Goal: Information Seeking & Learning: Learn about a topic

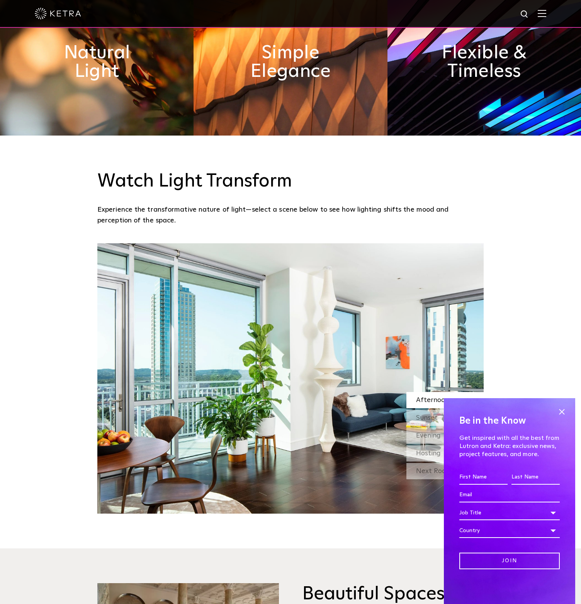
scroll to position [878, 0]
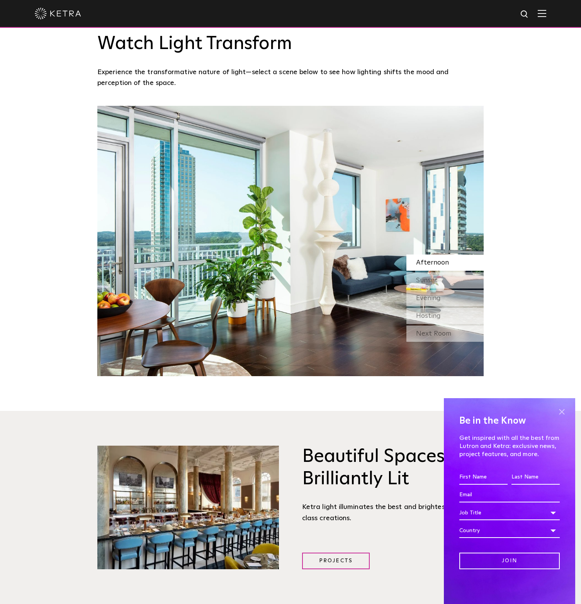
click at [561, 410] on span at bounding box center [562, 412] width 12 height 12
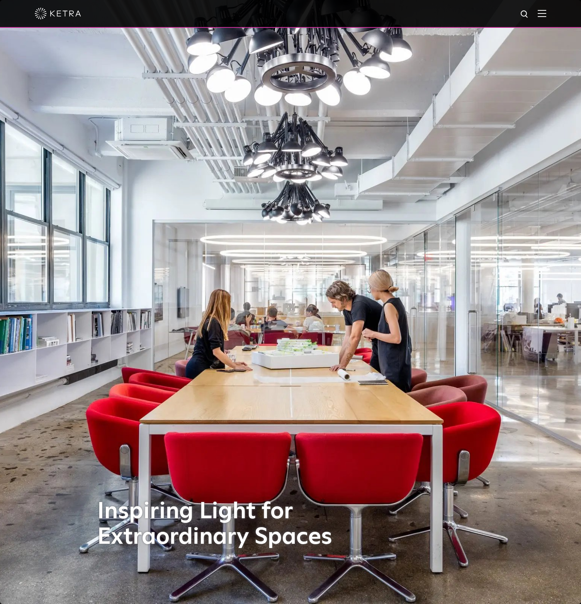
scroll to position [0, 0]
click at [536, 10] on div at bounding box center [291, 13] width 512 height 27
click at [540, 14] on img at bounding box center [542, 13] width 8 height 7
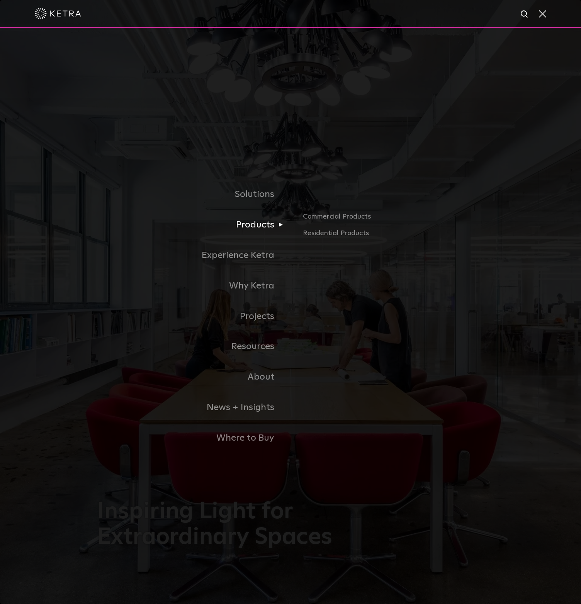
click at [265, 221] on link "Products" at bounding box center [193, 225] width 193 height 31
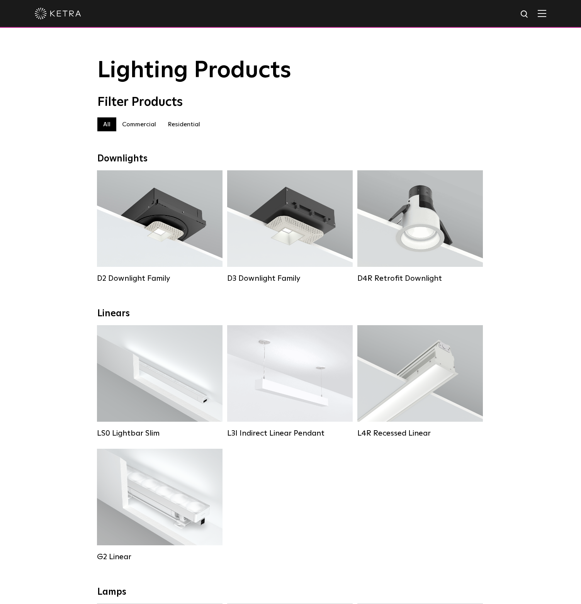
click at [175, 124] on label "Residential" at bounding box center [184, 124] width 44 height 14
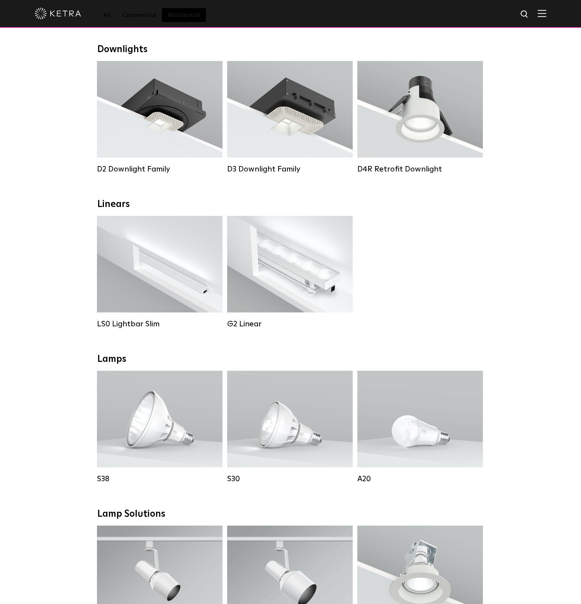
scroll to position [194, 0]
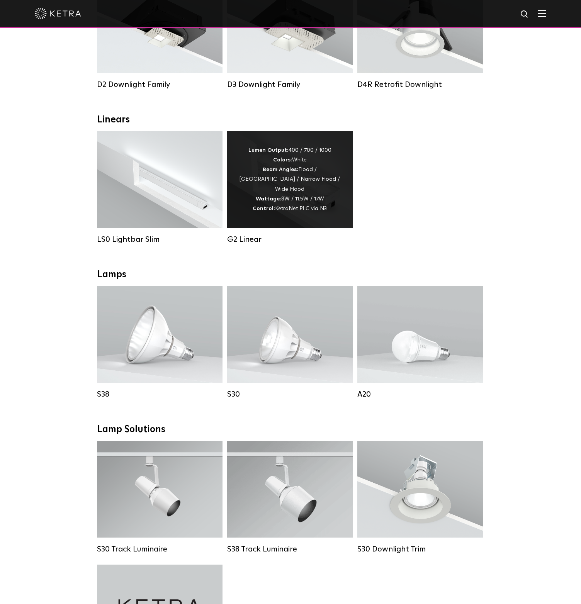
click at [309, 189] on div "Lumen Output: 400 / 700 / 1000 Colors: White Beam Angles: Flood / Graze / Narro…" at bounding box center [290, 180] width 102 height 68
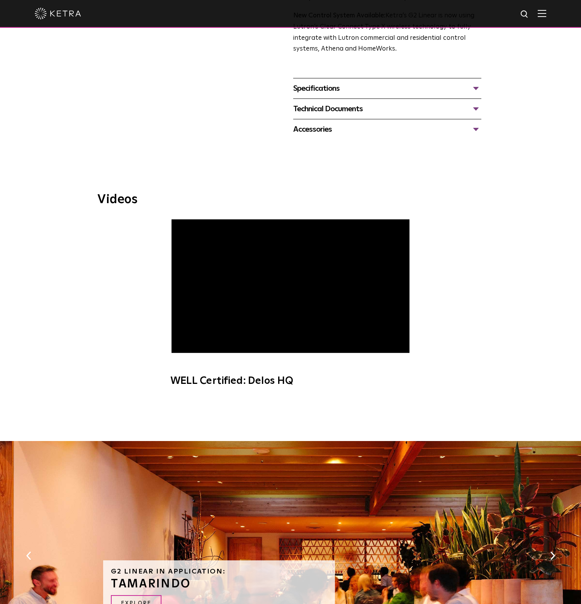
scroll to position [586, 0]
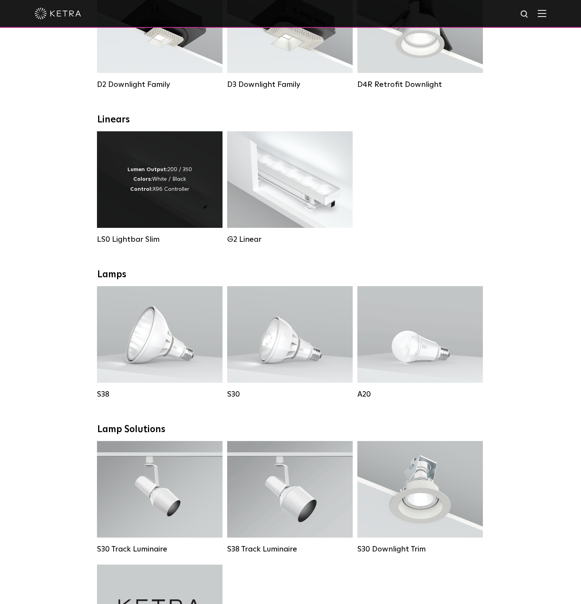
click at [193, 172] on div "Lumen Output: 200 / 350 Colors: White / Black Control: X96 Controller" at bounding box center [160, 179] width 126 height 97
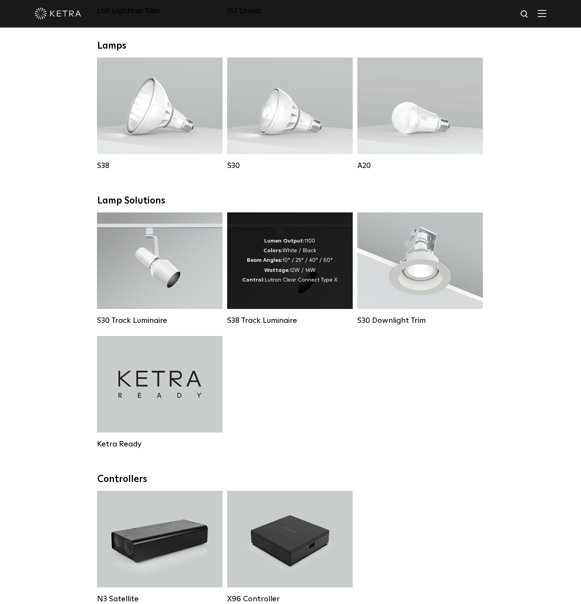
scroll to position [435, 0]
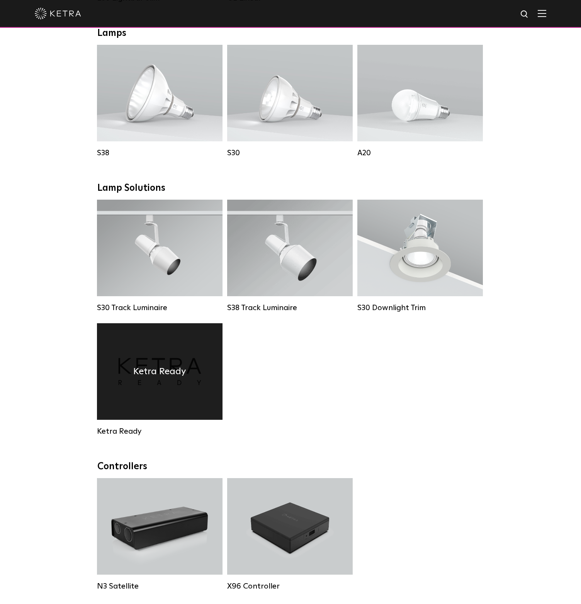
click at [168, 376] on h4 "Ketra Ready" at bounding box center [159, 371] width 53 height 15
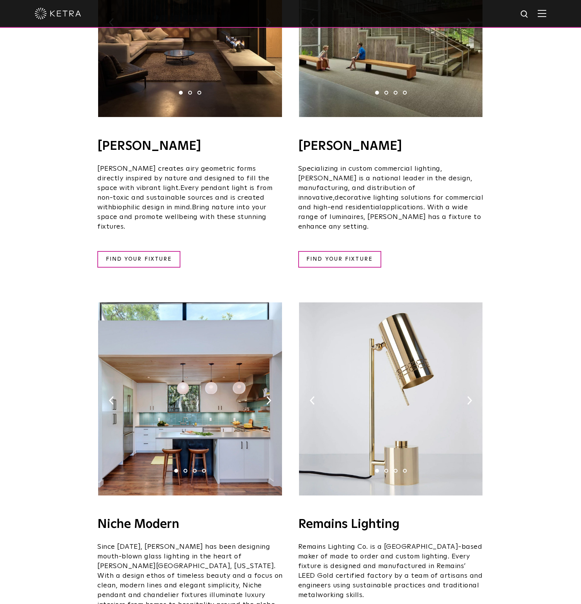
scroll to position [613, 0]
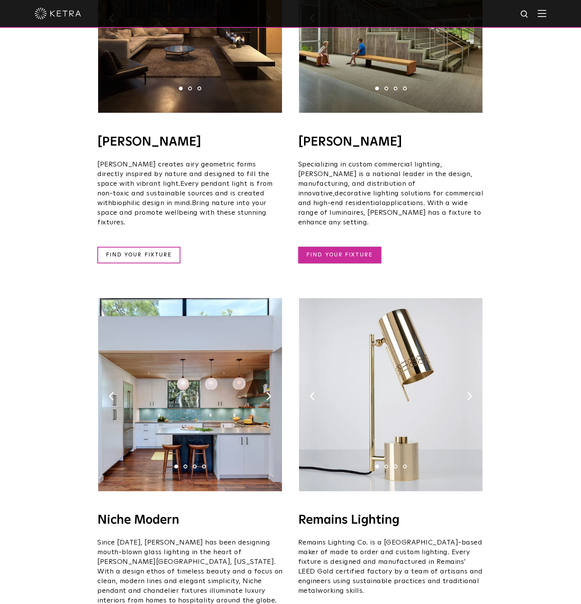
click at [342, 247] on link "FIND YOUR FIXTURE" at bounding box center [339, 255] width 83 height 17
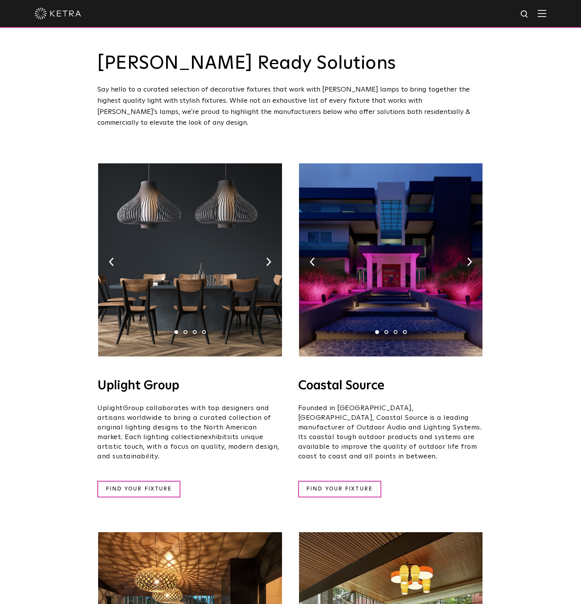
scroll to position [0, 0]
